Goal: Task Accomplishment & Management: Manage account settings

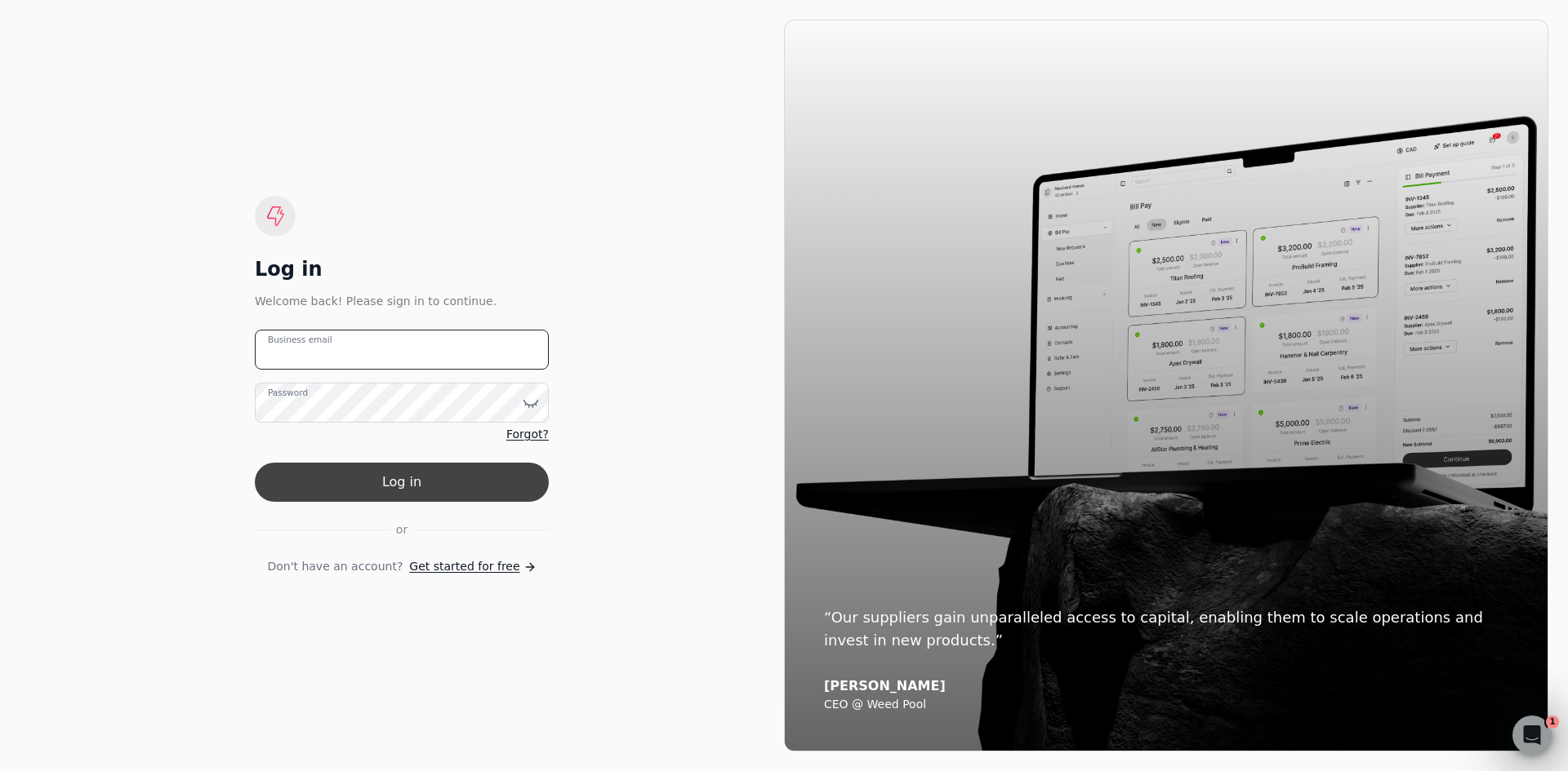
type email "[EMAIL_ADDRESS][DOMAIN_NAME]"
click at [484, 473] on button "Log in" at bounding box center [402, 482] width 294 height 39
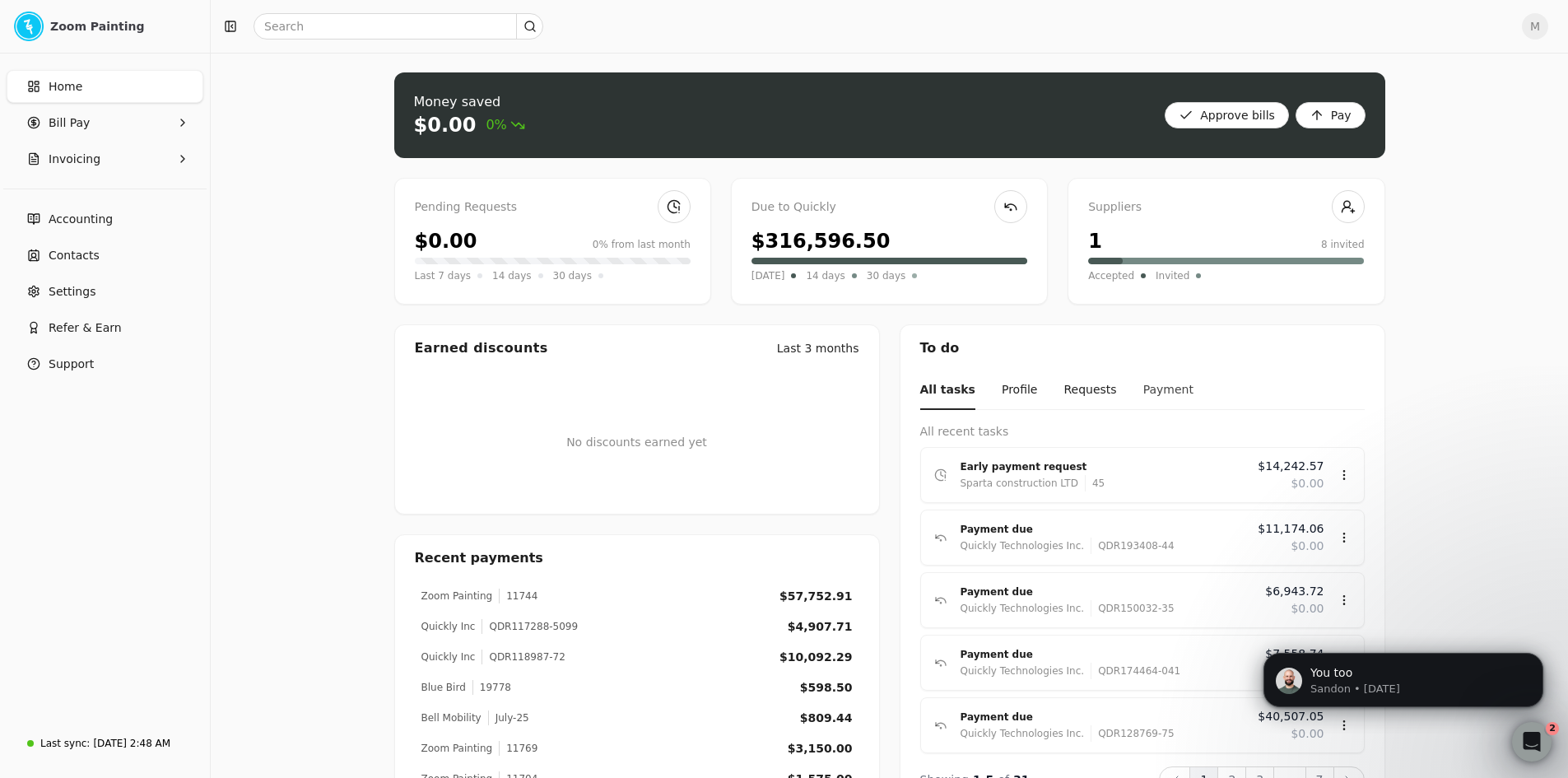
click at [1143, 389] on button "Payment" at bounding box center [1169, 390] width 51 height 38
click at [1079, 389] on button "Requests" at bounding box center [1083, 390] width 52 height 38
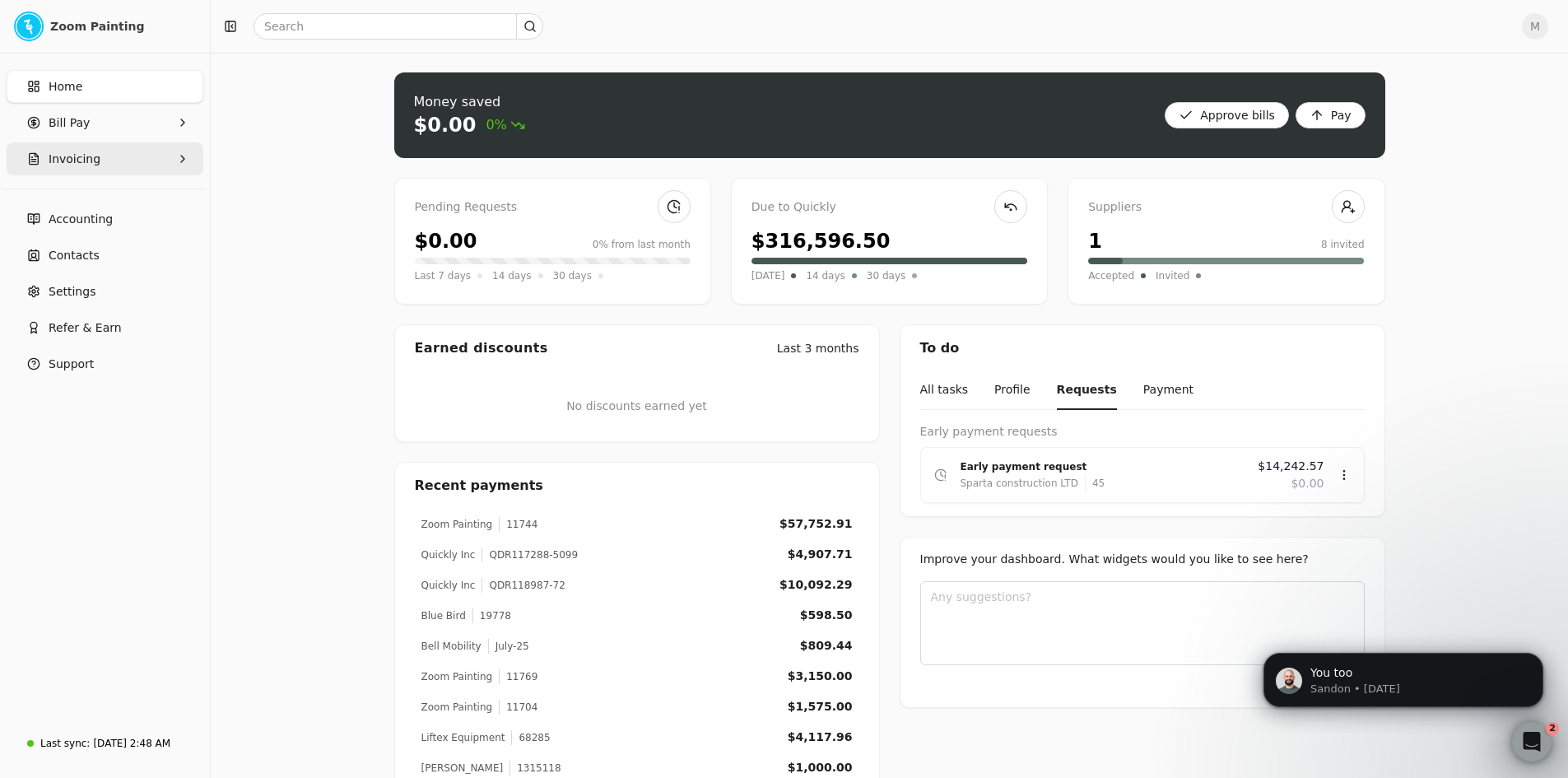
click at [100, 152] on button "Invoicing" at bounding box center [105, 158] width 197 height 33
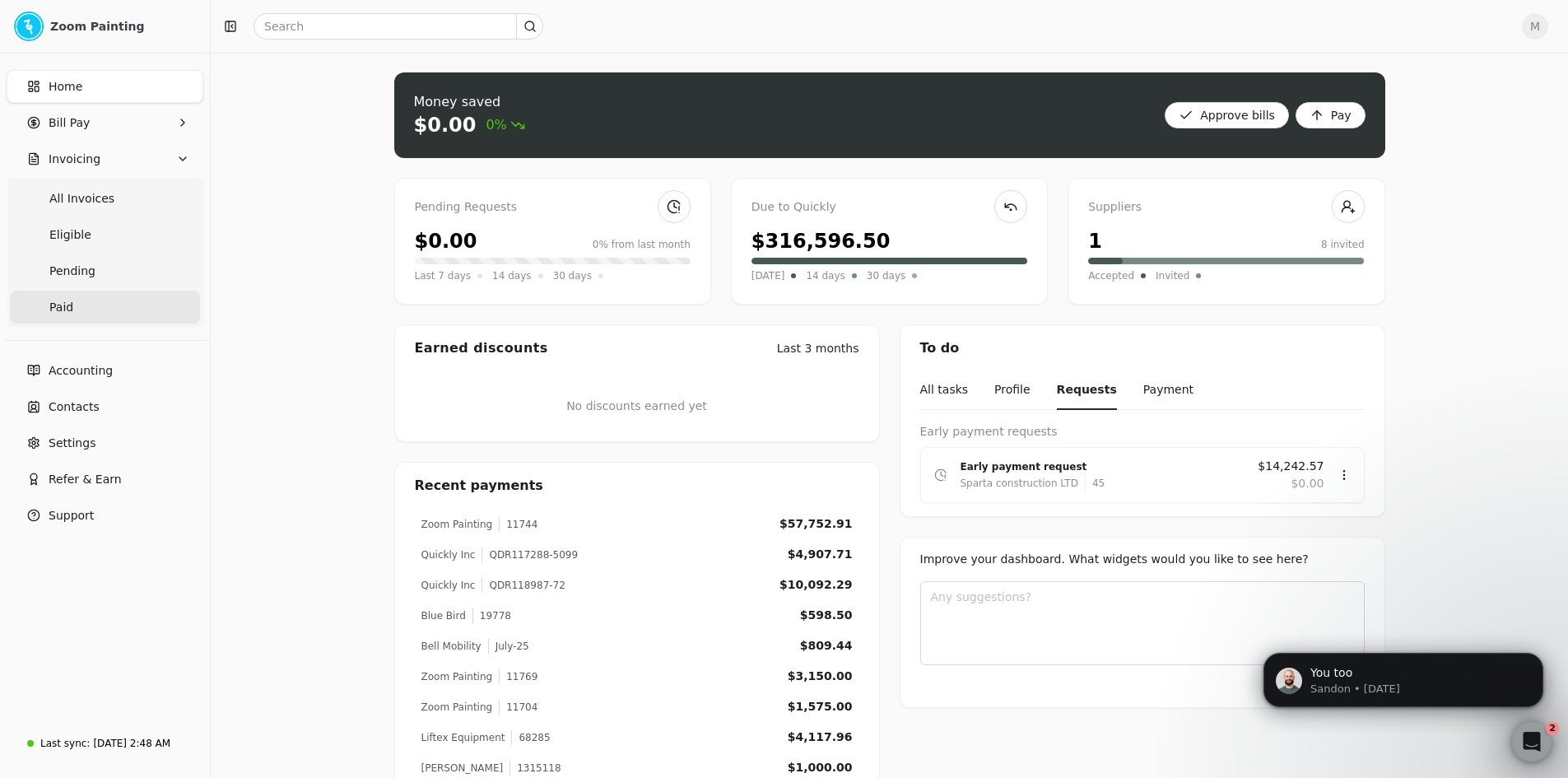
click at [78, 307] on link "Paid" at bounding box center [105, 307] width 190 height 33
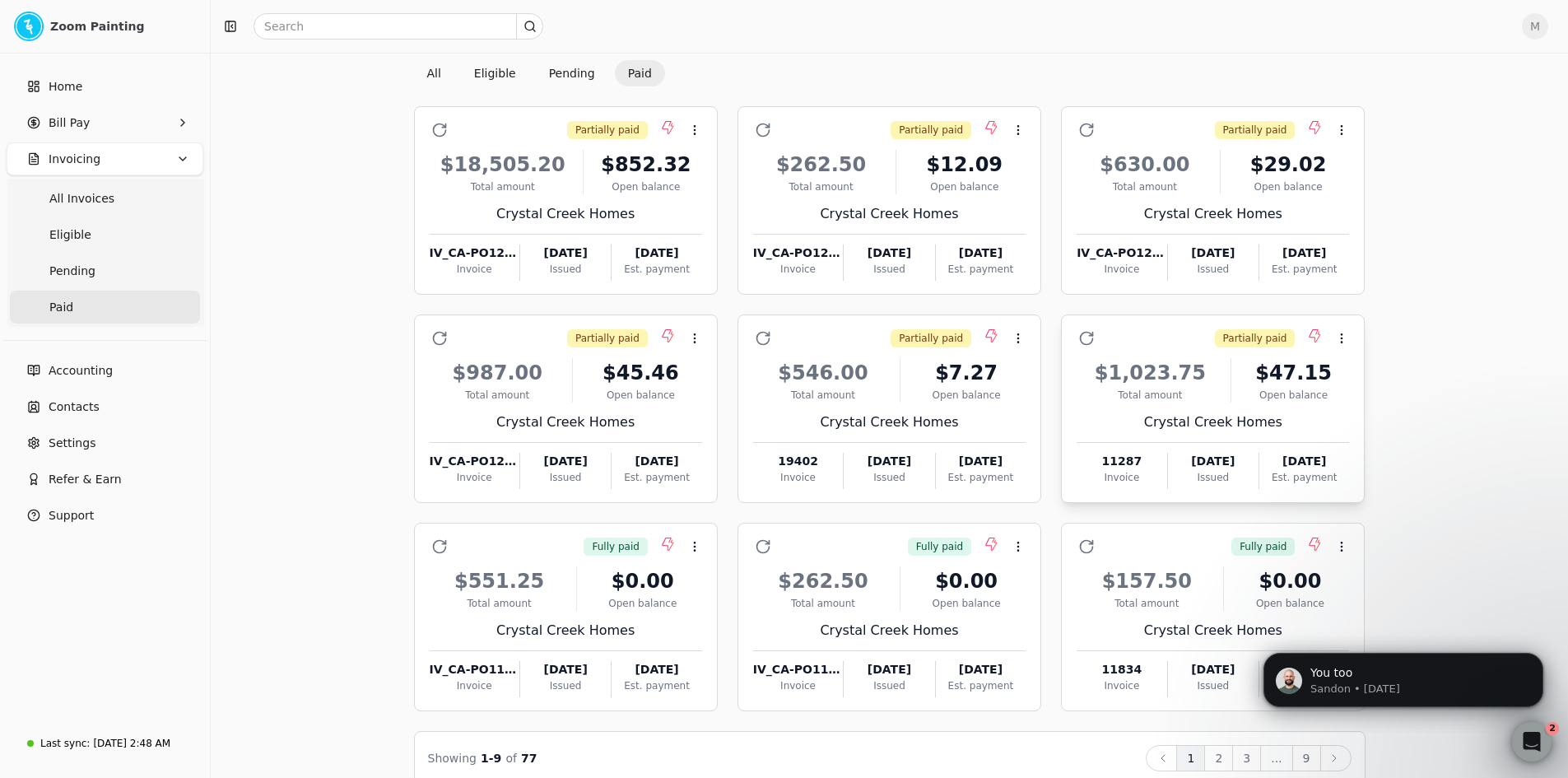
scroll to position [82, 0]
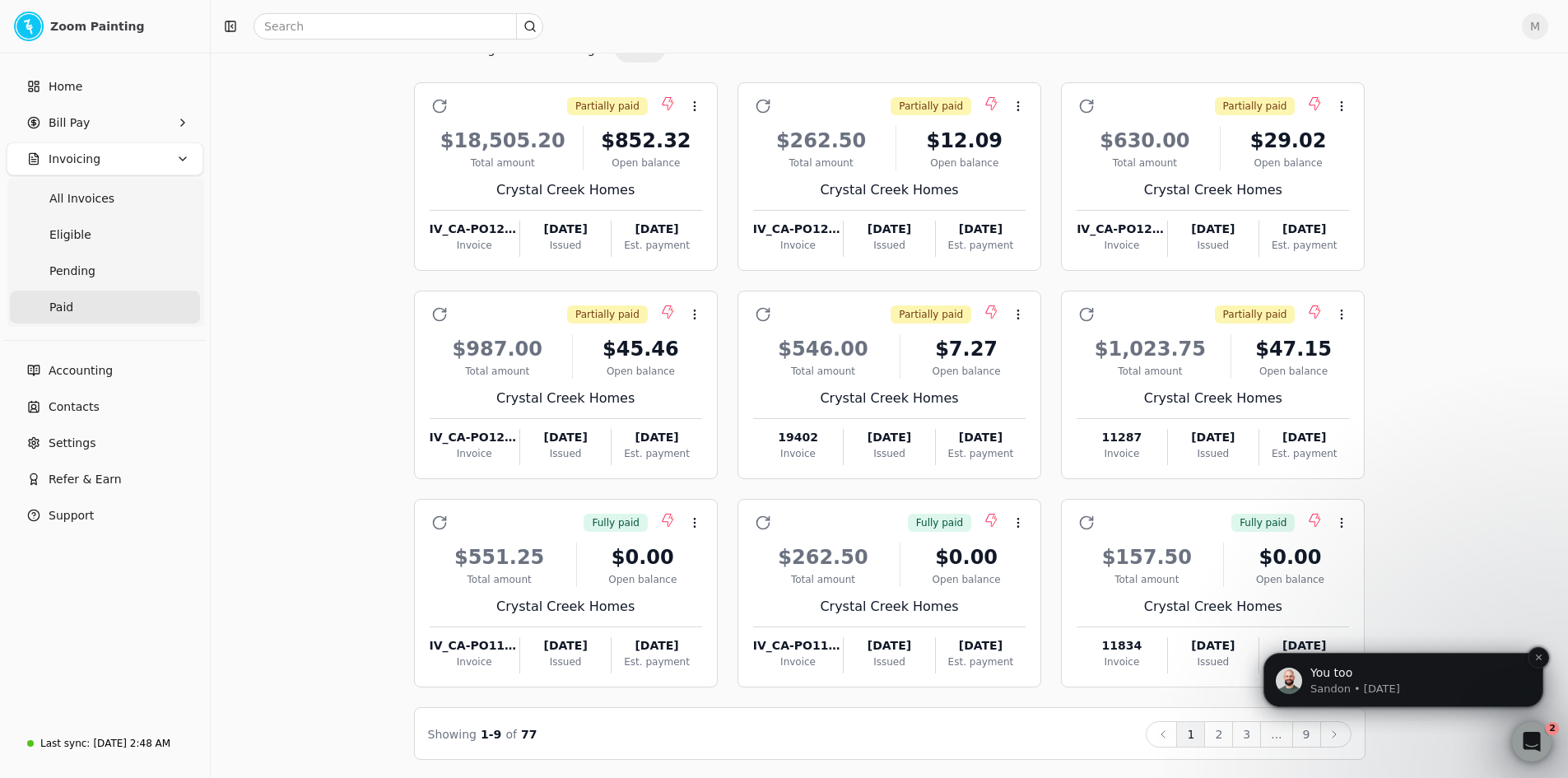
click at [1337, 677] on p "You too" at bounding box center [1416, 674] width 213 height 17
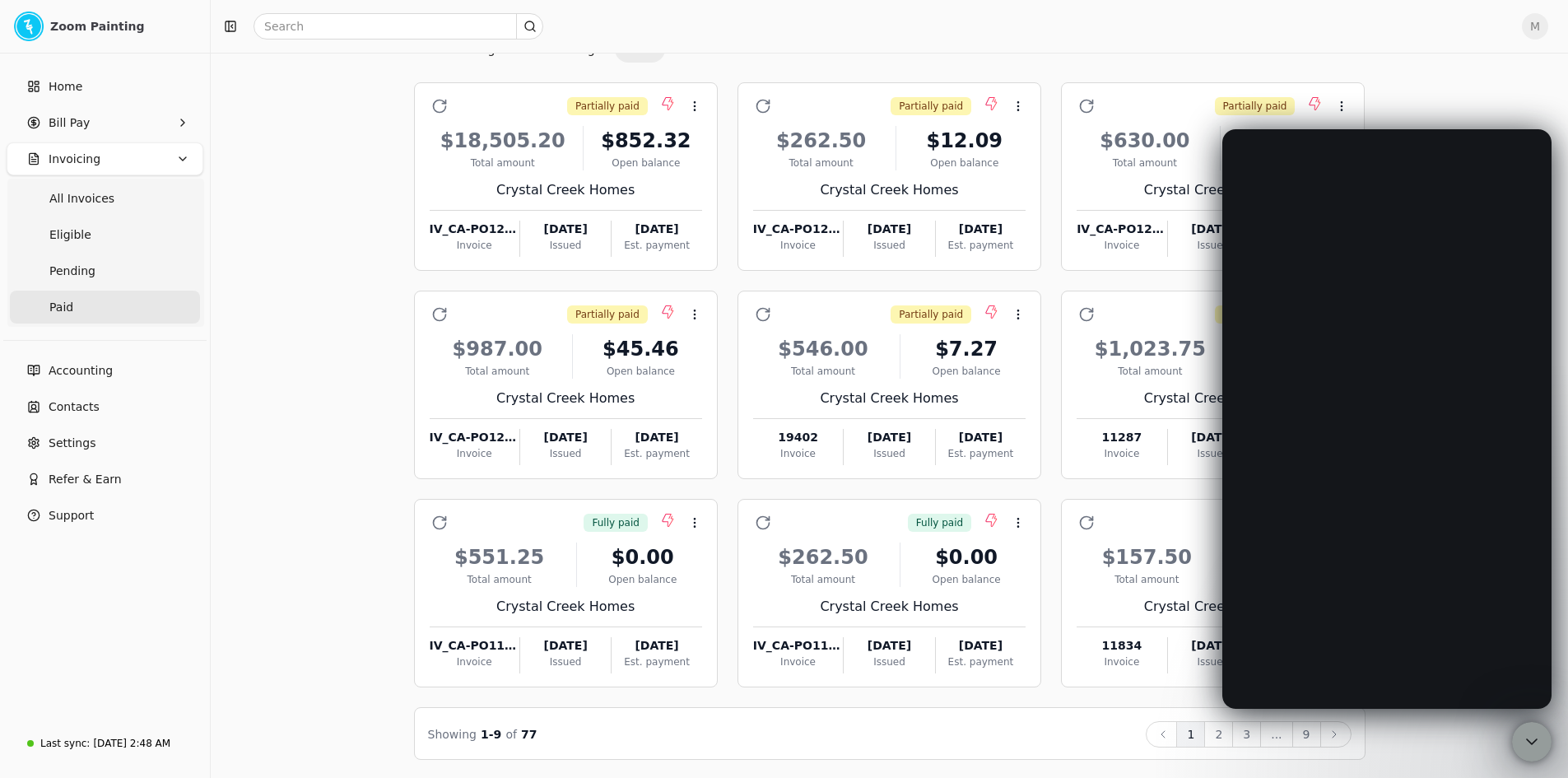
scroll to position [0, 0]
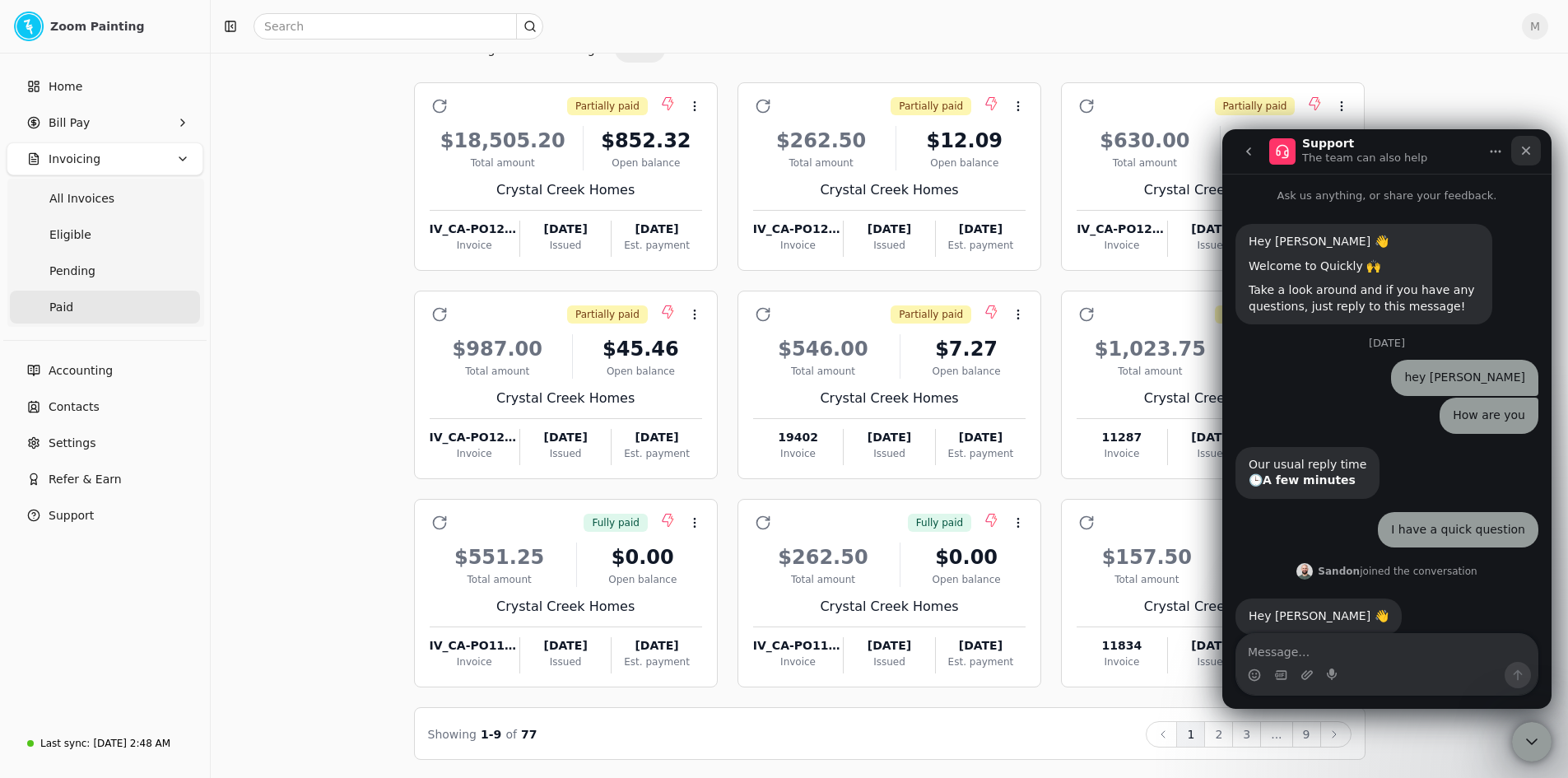
click at [1525, 146] on icon "Close" at bounding box center [1527, 151] width 13 height 13
